Goal: Task Accomplishment & Management: Use online tool/utility

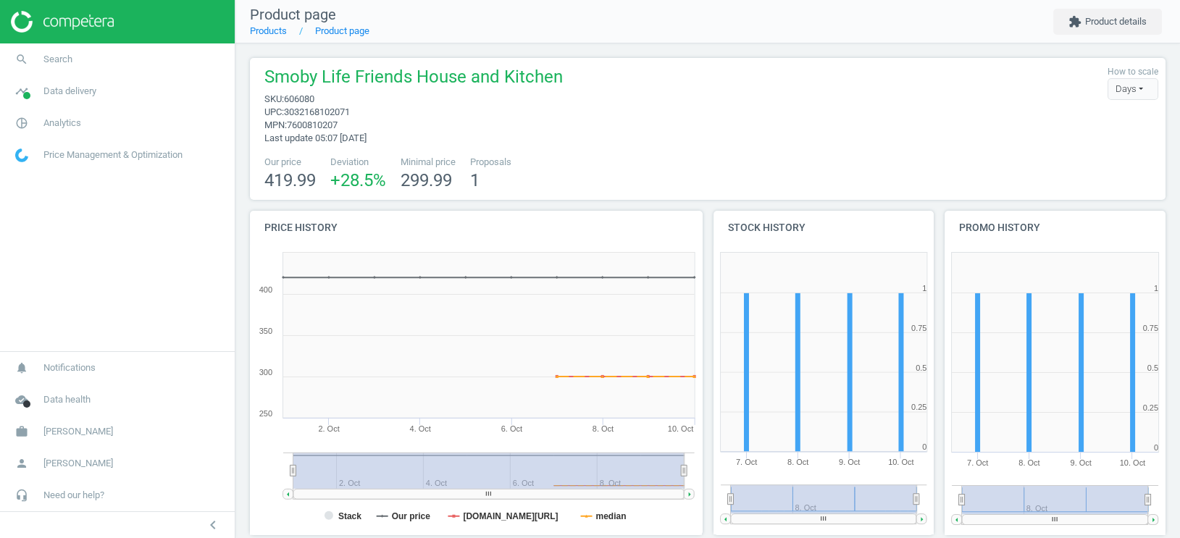
click at [305, 100] on span "606080" at bounding box center [299, 98] width 30 height 11
copy span "606080"
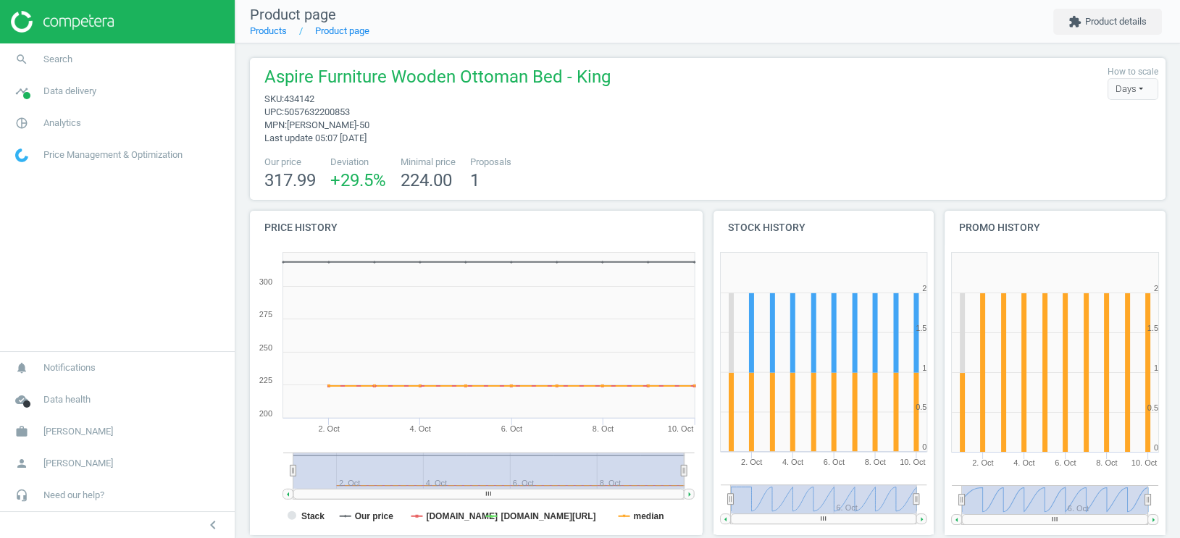
click at [303, 103] on span "434142" at bounding box center [299, 98] width 30 height 11
copy span "434142"
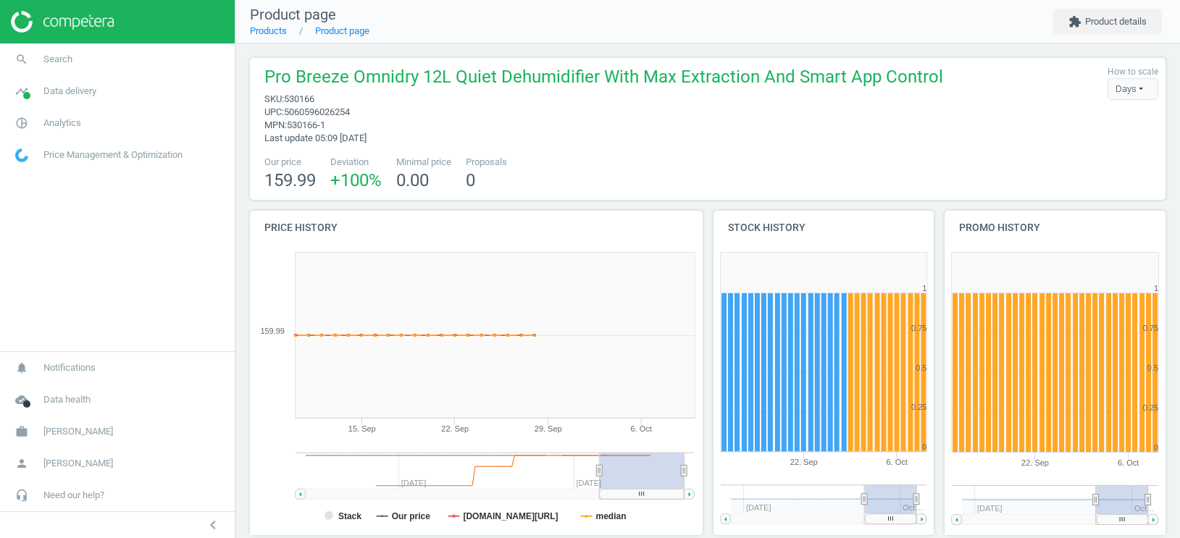
click at [313, 99] on span "530166" at bounding box center [299, 98] width 30 height 11
copy span "530166"
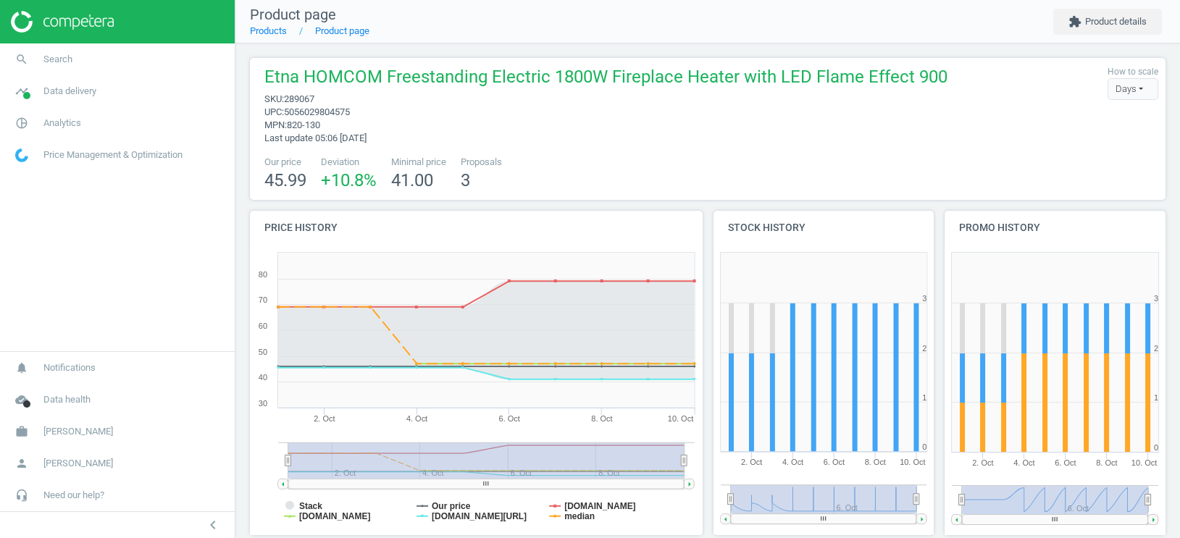
click at [306, 98] on span "289067" at bounding box center [299, 98] width 30 height 11
copy span "289067"
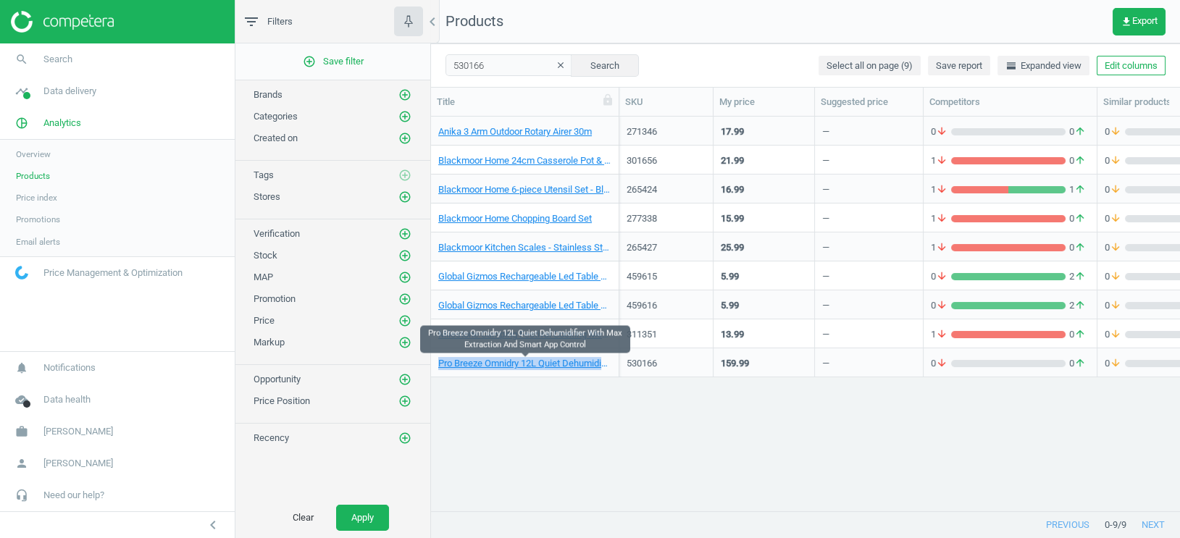
scroll to position [396, 748]
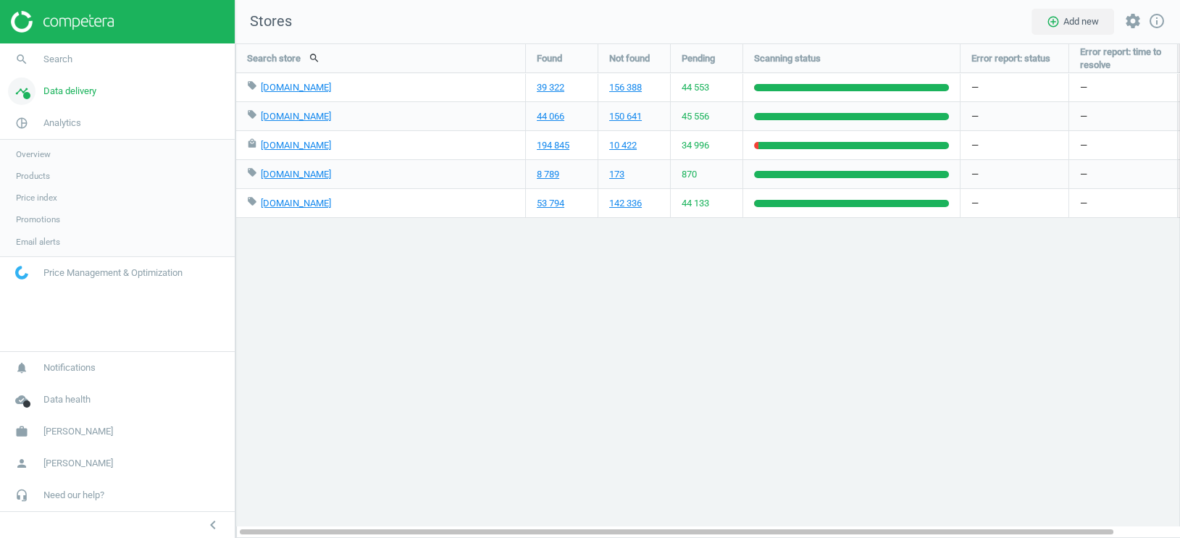
scroll to position [496, 945]
click at [70, 91] on span "Data delivery" at bounding box center [69, 91] width 53 height 13
click at [49, 126] on span "Overview" at bounding box center [33, 123] width 35 height 12
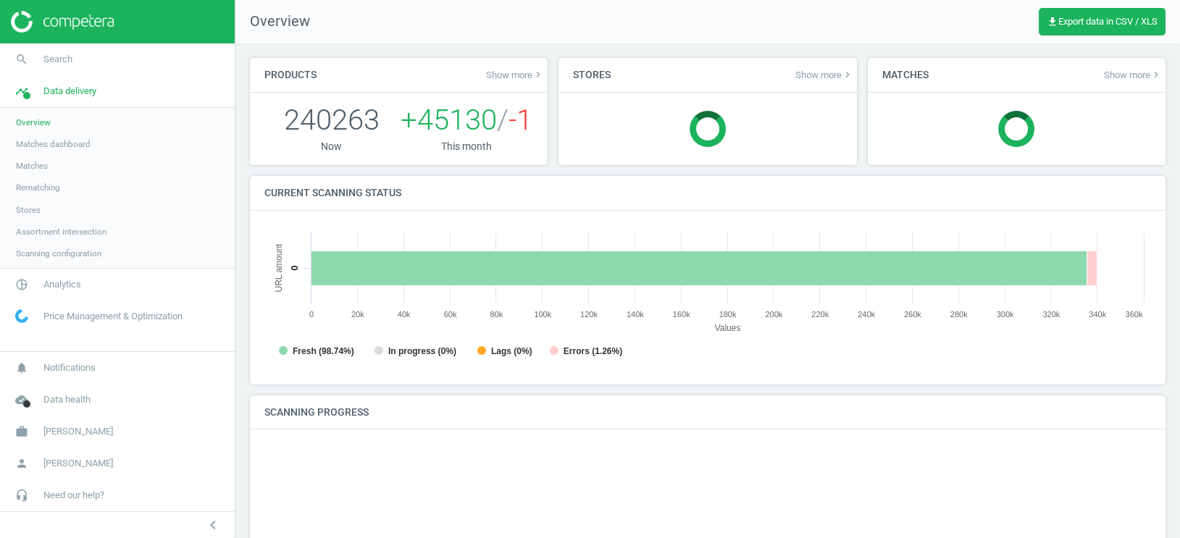
scroll to position [291, 887]
